Goal: Transaction & Acquisition: Register for event/course

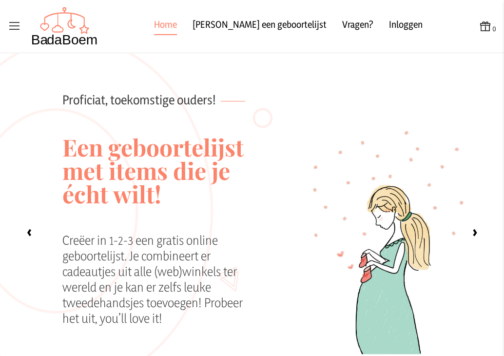
scroll to position [76, 0]
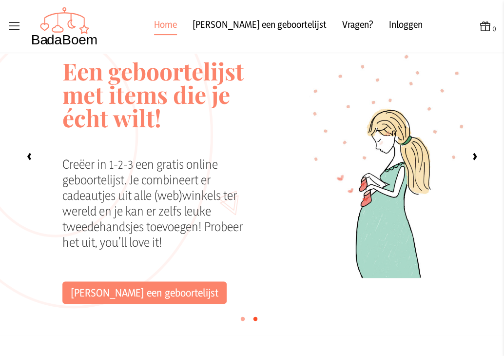
click at [236, 188] on div "Creëer in 1-2-3 een gratis online geboortelijst. Je combineert er cadeautjes ui…" at bounding box center [158, 218] width 193 height 125
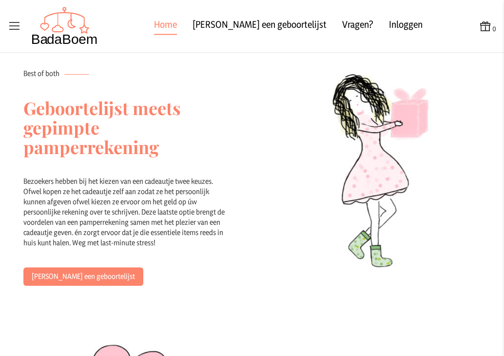
scroll to position [724, 0]
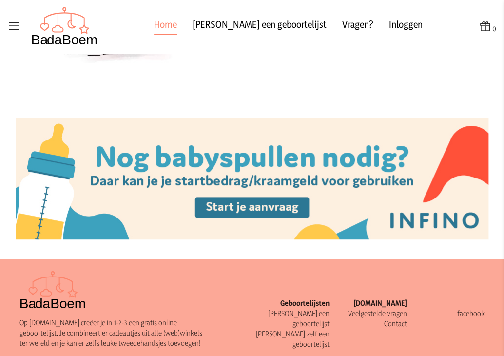
scroll to position [1235, 0]
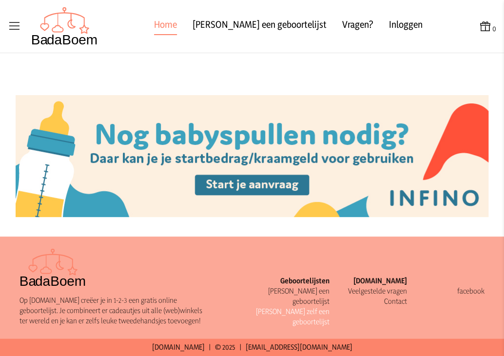
click at [304, 307] on link "[PERSON_NAME] zelf een geboortelijst" at bounding box center [293, 316] width 74 height 19
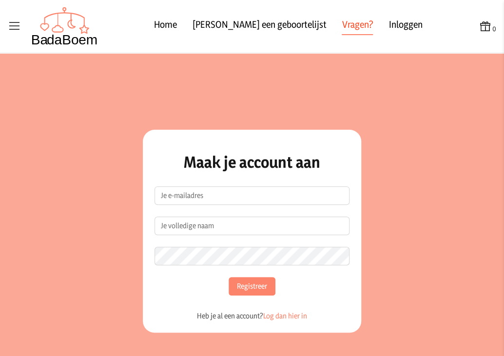
click at [342, 29] on link "Vragen?" at bounding box center [357, 27] width 31 height 18
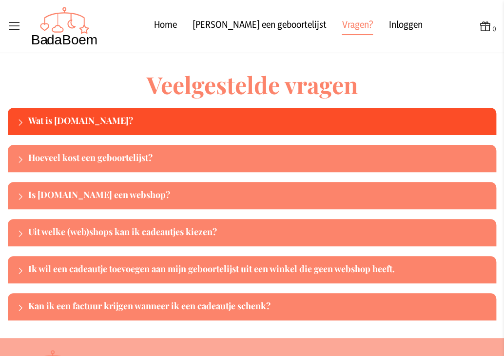
click at [41, 116] on div "Wat is [DOMAIN_NAME]?" at bounding box center [260, 122] width 464 height 16
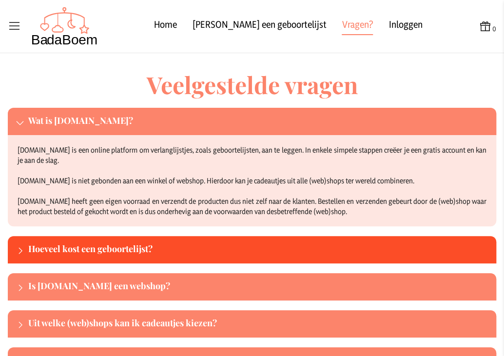
click at [82, 260] on div "Hoeveel kost een geboortelijst?" at bounding box center [252, 249] width 488 height 27
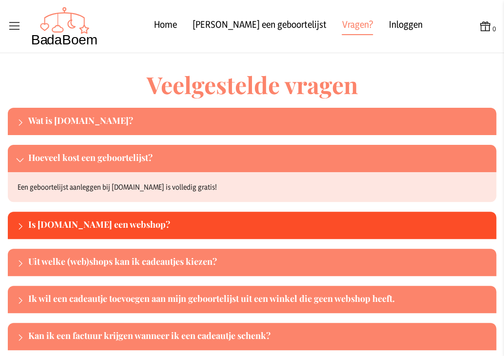
click at [114, 225] on div "Is [DOMAIN_NAME] een webshop?" at bounding box center [260, 225] width 464 height 16
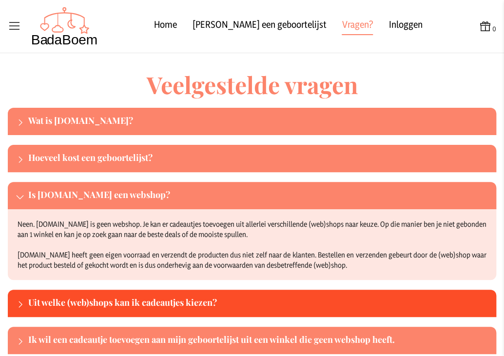
click at [13, 296] on div "Uit welke (web)shops kan ik cadeautjes kiezen?" at bounding box center [252, 302] width 488 height 27
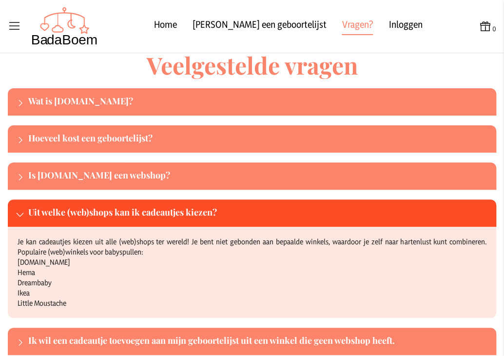
scroll to position [58, 0]
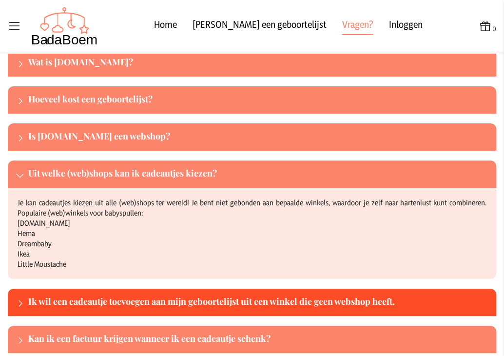
click at [39, 301] on div "Ik wil een cadeautje toevoegen aan mijn geboortelijst uit een winkel die geen w…" at bounding box center [260, 302] width 464 height 16
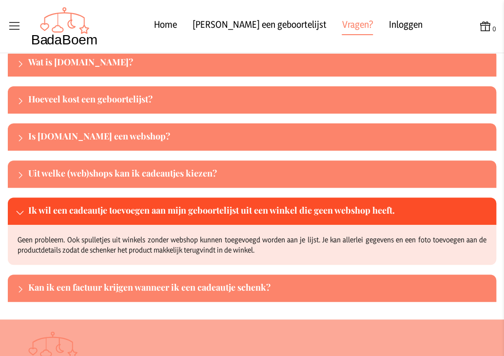
scroll to position [78, 0]
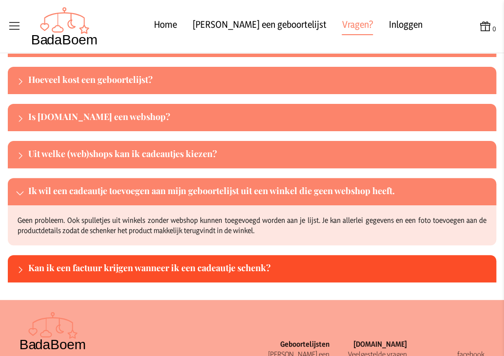
click at [67, 279] on div "Kan ik een factuur krijgen wanneer ik een cadeautje schenk?" at bounding box center [252, 268] width 488 height 27
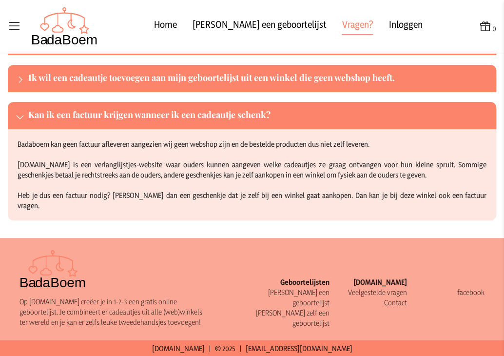
scroll to position [192, 0]
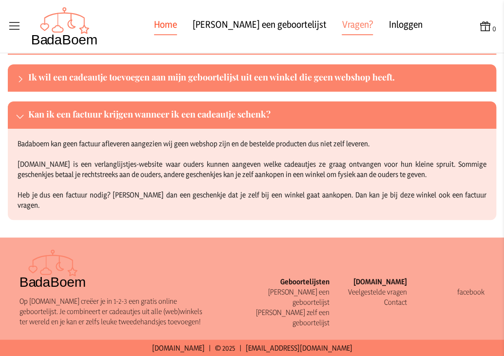
click at [177, 29] on link "Home" at bounding box center [165, 27] width 23 height 18
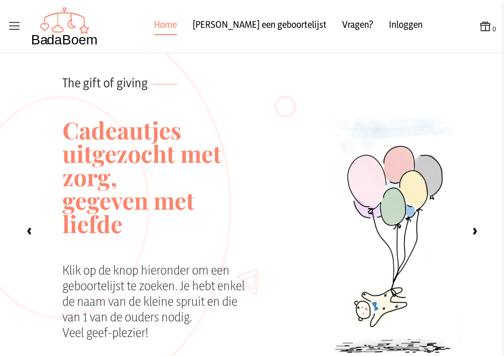
scroll to position [19, 0]
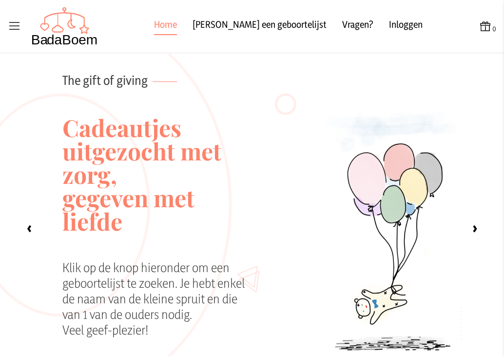
click at [16, 25] on icon at bounding box center [15, 26] width 14 height 14
click at [1, 1] on input "checkbox" at bounding box center [0, 0] width 1 height 1
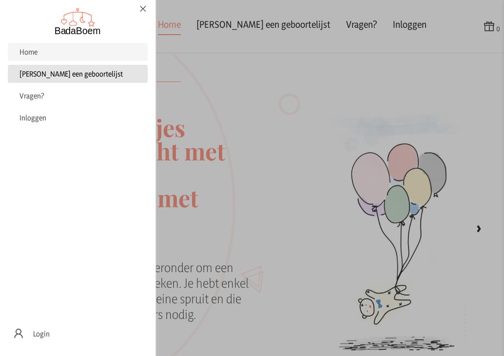
click at [73, 68] on link "[PERSON_NAME] een geboortelijst" at bounding box center [78, 74] width 140 height 18
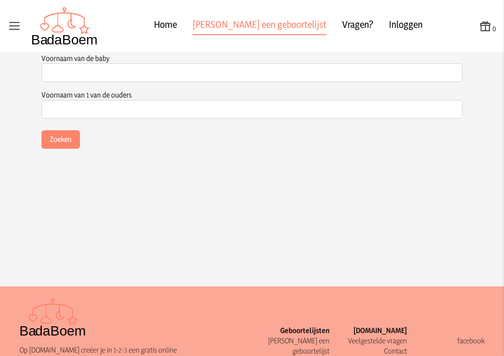
checkbox input "false"
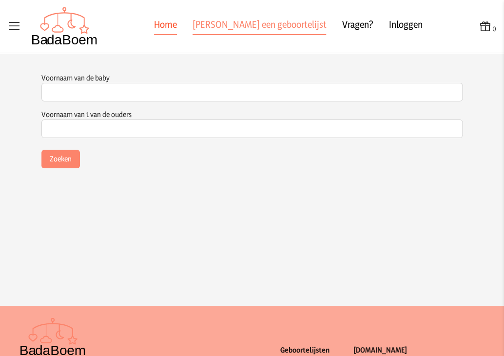
click at [173, 30] on link "Home" at bounding box center [165, 27] width 23 height 18
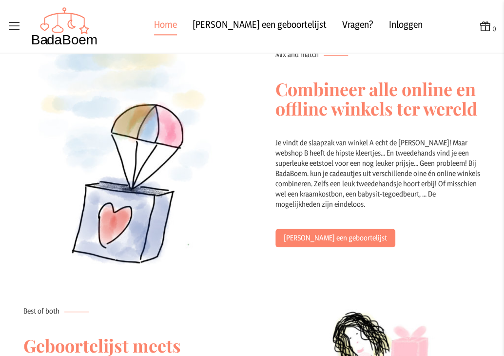
scroll to position [468, 0]
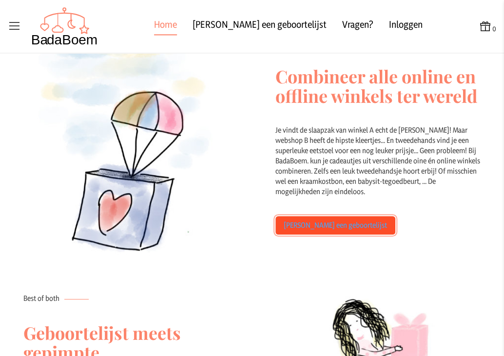
click at [311, 234] on link "[PERSON_NAME] een geboortelijst" at bounding box center [335, 225] width 120 height 19
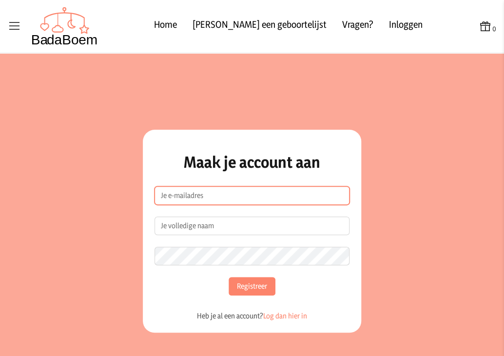
click at [232, 202] on input "e-mailadres" at bounding box center [251, 195] width 195 height 19
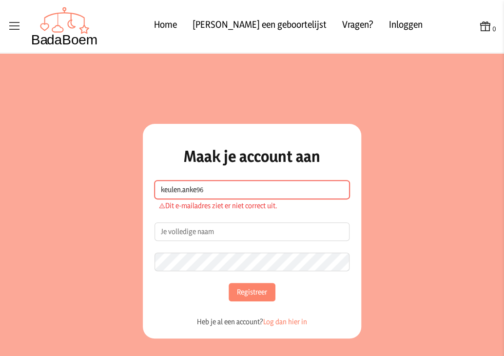
type input "[EMAIL_ADDRESS][DOMAIN_NAME]"
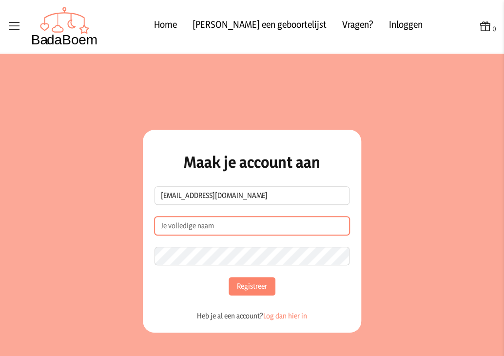
click at [220, 229] on input "Naam" at bounding box center [251, 225] width 195 height 19
type input "[PERSON_NAME]"
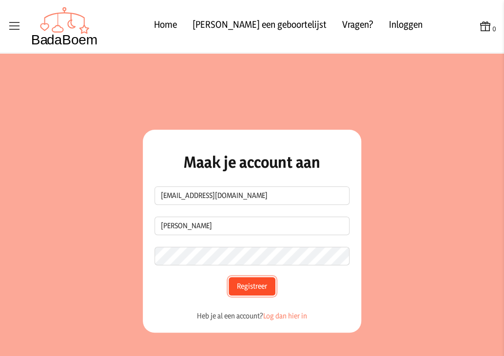
click at [249, 281] on button "Registreer" at bounding box center [252, 286] width 47 height 19
